Goal: Task Accomplishment & Management: Use online tool/utility

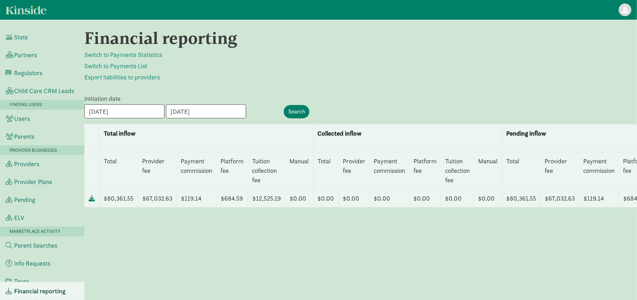
drag, startPoint x: 223, startPoint y: 241, endPoint x: 224, endPoint y: 234, distance: 6.7
click at [223, 239] on div "Financial reporting Switch to Payments Statistics Switch to Payments List Expor…" at bounding box center [360, 160] width 553 height 264
click at [156, 107] on input "09/01/2025" at bounding box center [124, 111] width 80 height 14
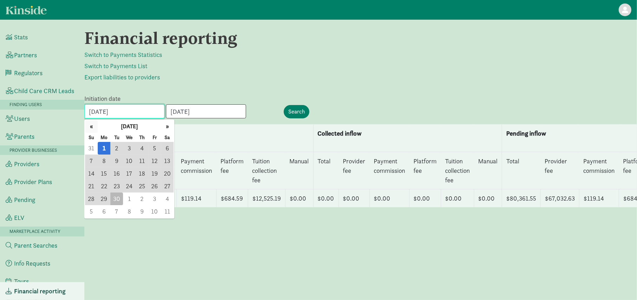
click at [93, 128] on button "«" at bounding box center [91, 126] width 13 height 13
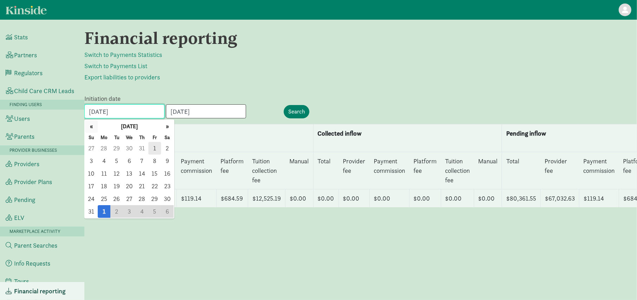
click at [93, 128] on button "«" at bounding box center [91, 126] width 13 height 13
click at [145, 148] on span "1" at bounding box center [142, 148] width 13 height 13
type input "[DATE]"
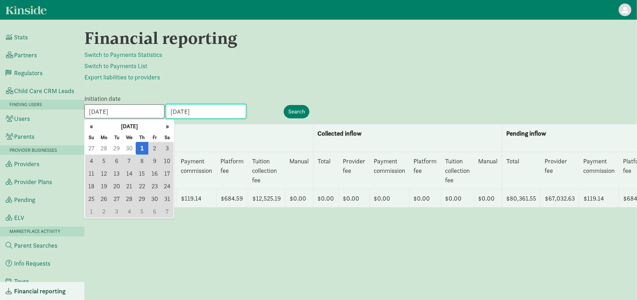
click at [211, 115] on input "09/30/2025" at bounding box center [206, 111] width 80 height 14
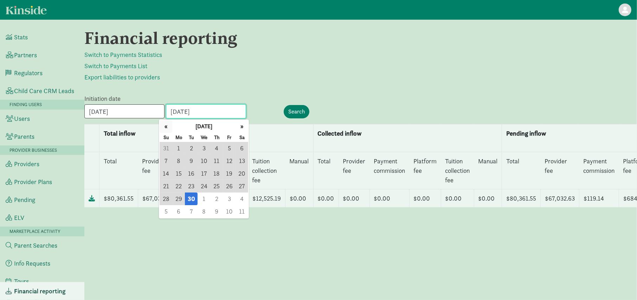
click at [167, 126] on button "«" at bounding box center [166, 126] width 13 height 13
click at [166, 127] on button "«" at bounding box center [166, 126] width 13 height 13
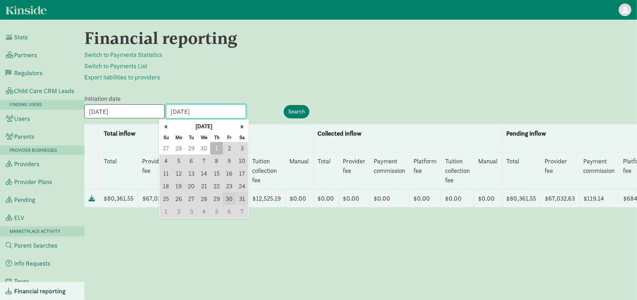
click at [239, 199] on span "31" at bounding box center [242, 199] width 13 height 13
type input "[DATE]"
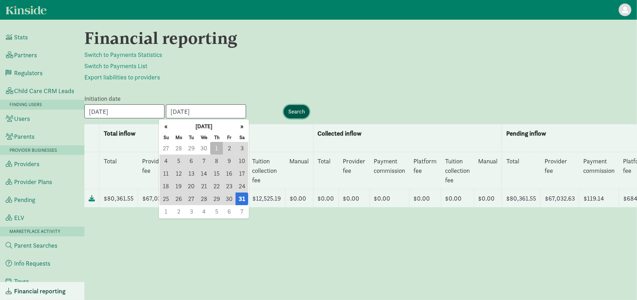
click at [295, 110] on input "Search" at bounding box center [297, 111] width 26 height 13
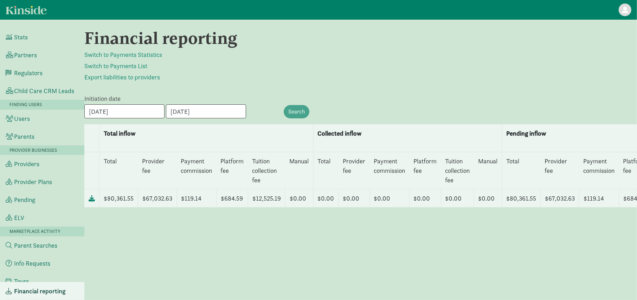
click at [342, 85] on div "Financial reporting Switch to Payments Statistics Switch to Payments List Expor…" at bounding box center [360, 160] width 553 height 264
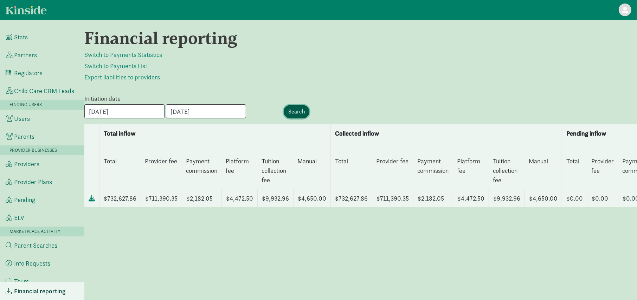
click at [292, 106] on input "Search" at bounding box center [297, 111] width 26 height 13
click at [294, 84] on div "Financial reporting Switch to Payments Statistics Switch to Payments List Expor…" at bounding box center [360, 160] width 553 height 264
click at [92, 200] on icon at bounding box center [92, 198] width 6 height 6
click at [513, 90] on div "Financial reporting Switch to Payments Statistics Switch to Payments List Expor…" at bounding box center [360, 160] width 553 height 264
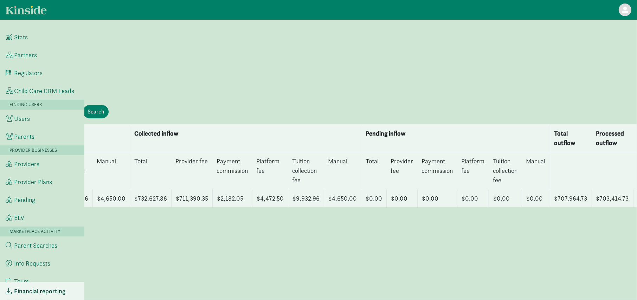
scroll to position [0, 231]
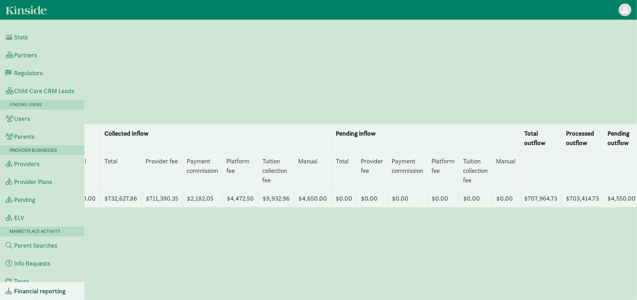
drag, startPoint x: 407, startPoint y: 287, endPoint x: 583, endPoint y: 221, distance: 188.6
click at [579, 221] on div "Financial reporting Switch to Payments Statistics Switch to Payments List Expor…" at bounding box center [360, 160] width 553 height 264
click at [339, 266] on div "Financial reporting Switch to Payments Statistics Switch to Payments List Expor…" at bounding box center [360, 160] width 553 height 264
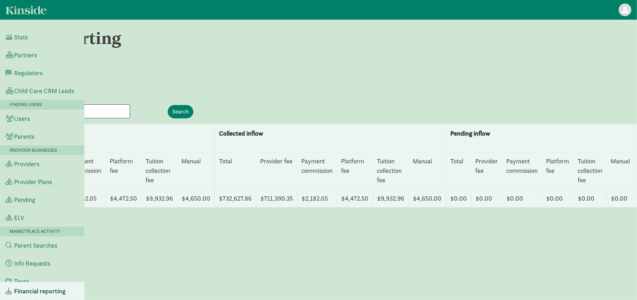
scroll to position [0, 0]
